Goal: Task Accomplishment & Management: Complete application form

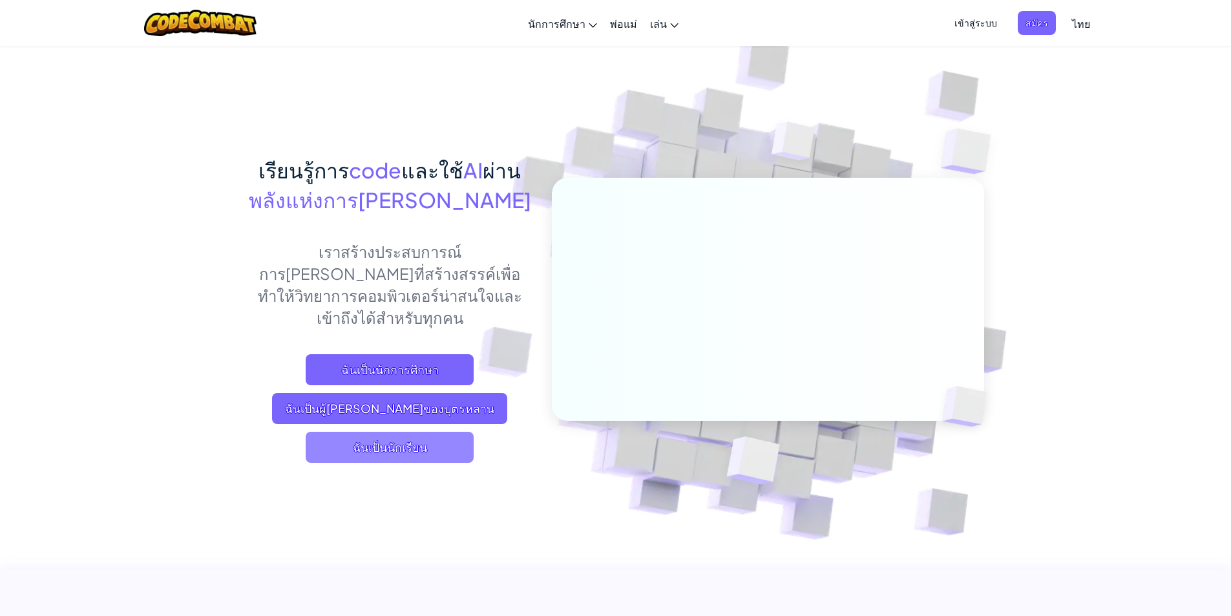
click at [405, 432] on span "ฉันเป็นนักเรียน" at bounding box center [390, 447] width 168 height 31
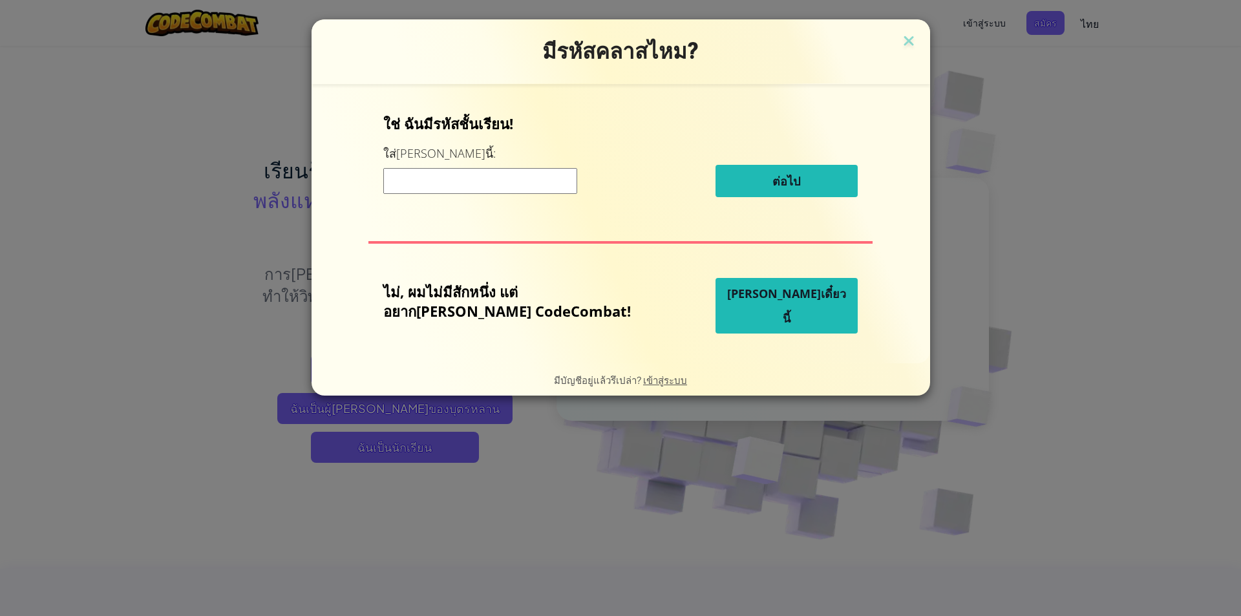
click at [557, 186] on input at bounding box center [480, 181] width 194 height 26
type input "ThickLastBag"
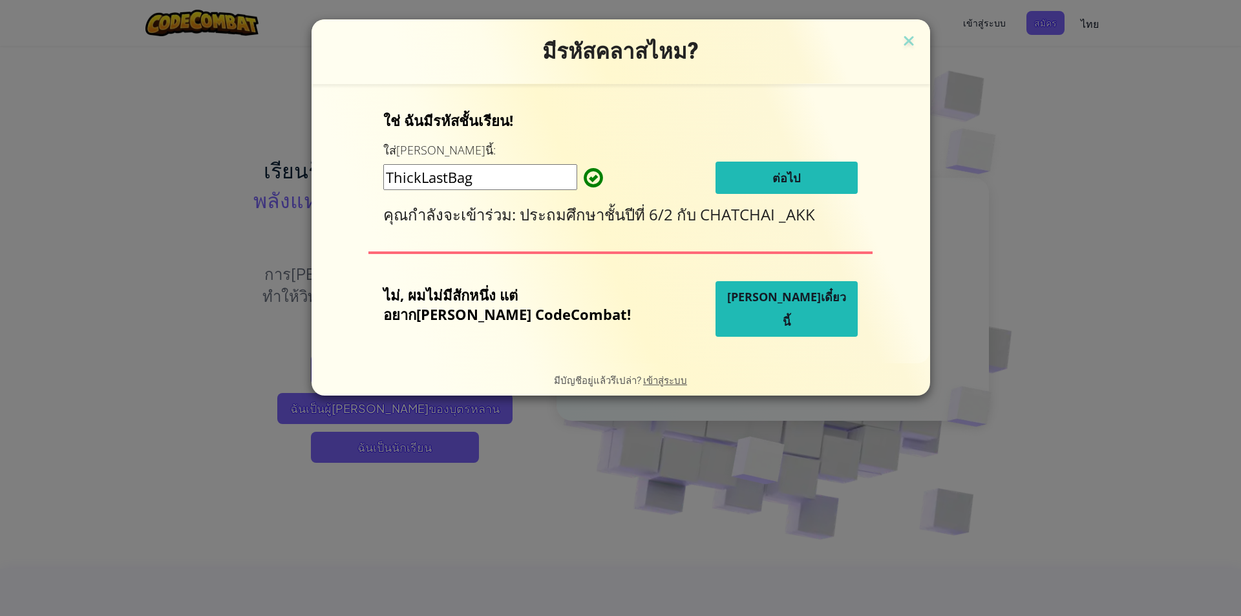
click button "ต่อไป" at bounding box center [787, 178] width 142 height 32
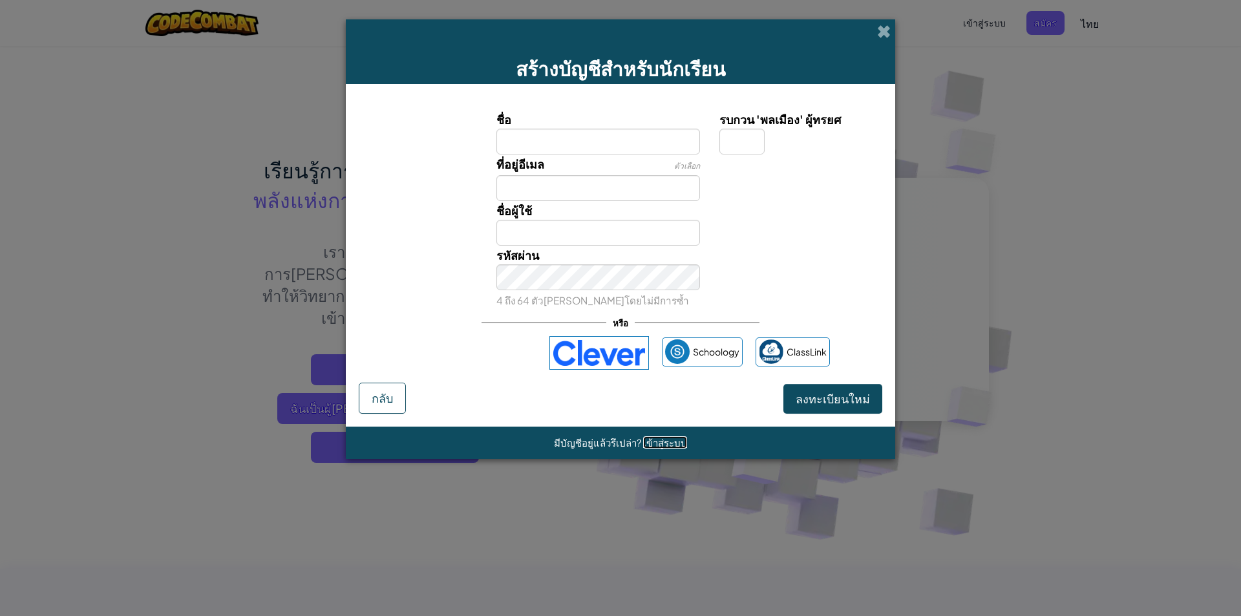
click at [680, 445] on span "เข้าสู่ระบบ" at bounding box center [665, 442] width 44 height 12
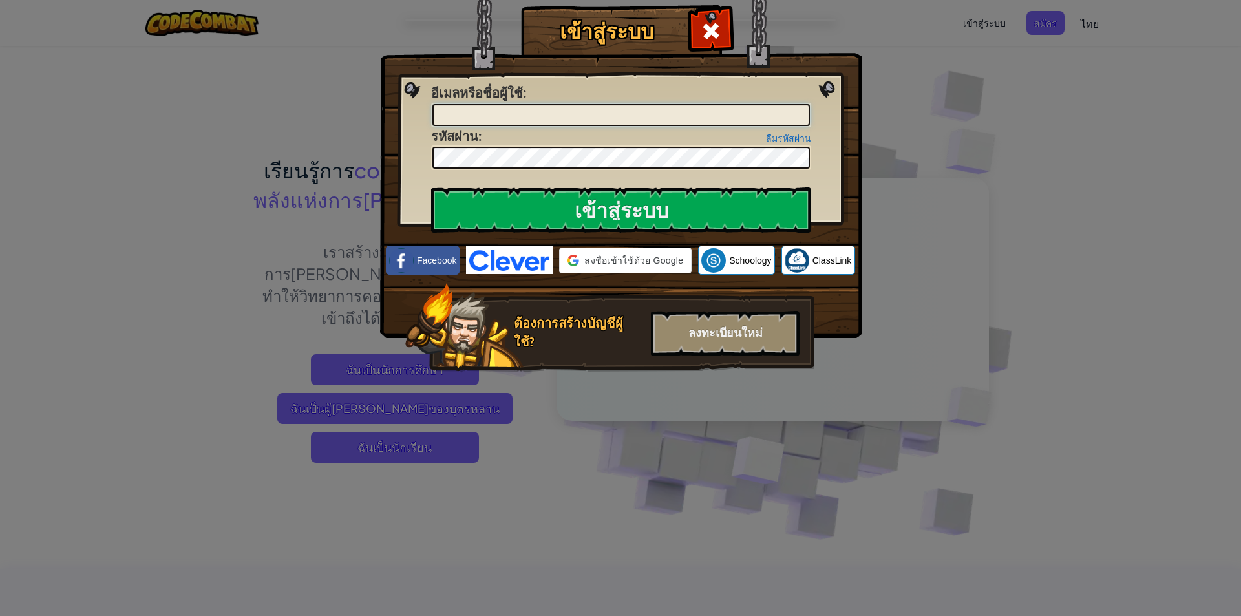
type input "[PERSON_NAME] กระต่าย."
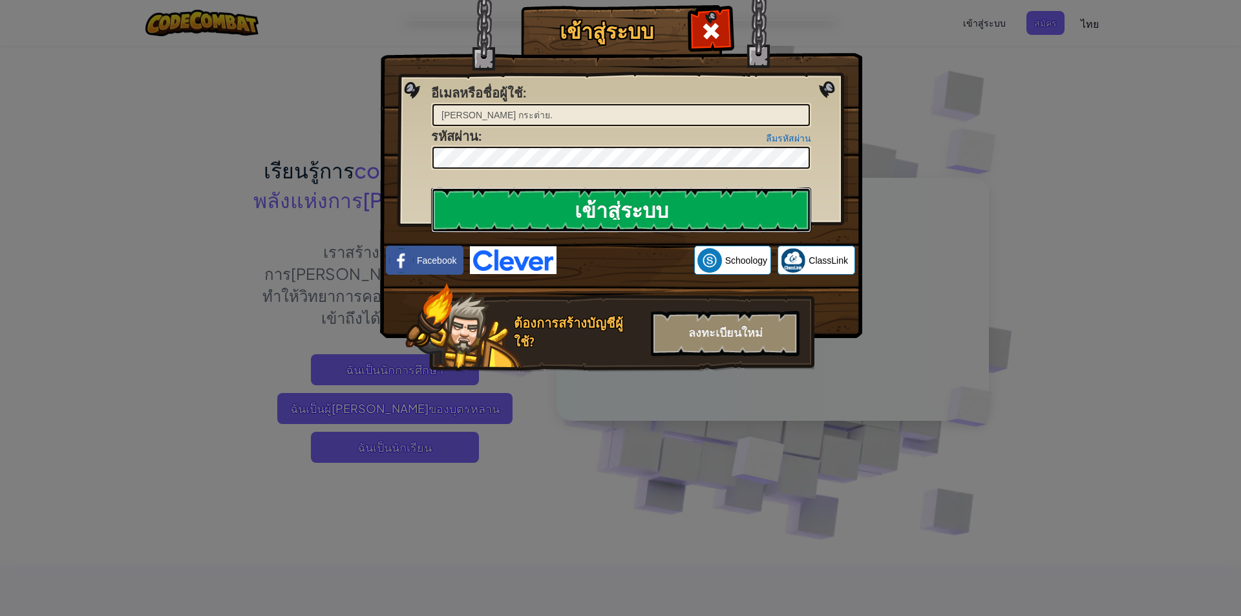
click at [685, 204] on input "เข้าสู่ระบบ" at bounding box center [621, 209] width 380 height 45
